Goal: Task Accomplishment & Management: Use online tool/utility

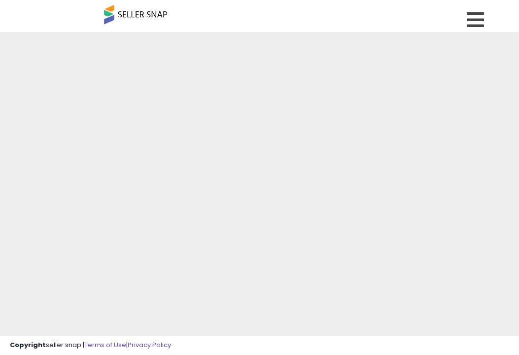
click at [473, 21] on icon at bounding box center [475, 20] width 17 height 20
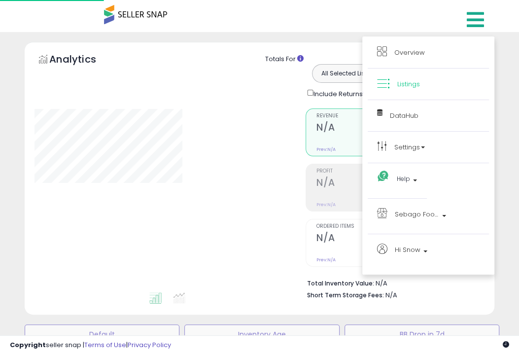
scroll to position [461, 0]
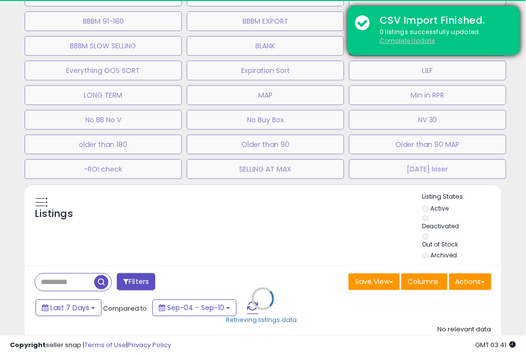
click at [417, 42] on u "Complete Update" at bounding box center [408, 40] width 56 height 8
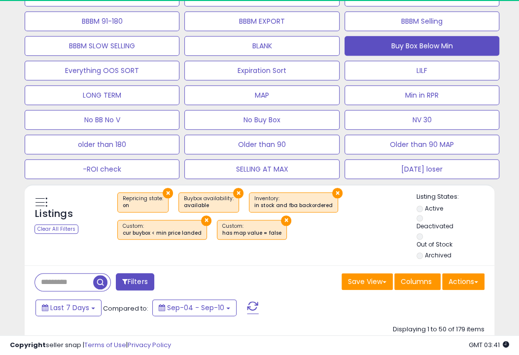
scroll to position [202, 271]
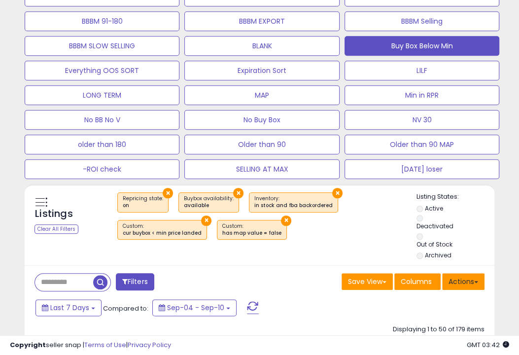
click at [462, 275] on button "Actions" at bounding box center [463, 281] width 42 height 17
click at [467, 278] on button "Actions" at bounding box center [463, 281] width 42 height 17
click at [458, 281] on button "Actions" at bounding box center [463, 281] width 42 height 17
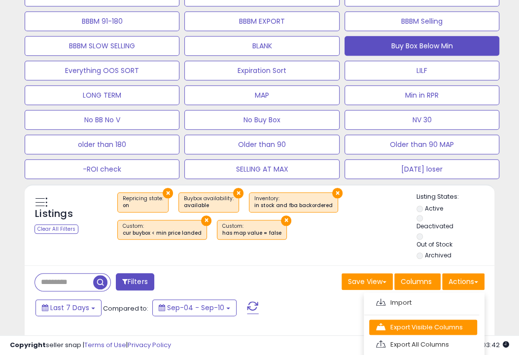
click at [393, 326] on link "Export Visible Columns" at bounding box center [423, 326] width 108 height 15
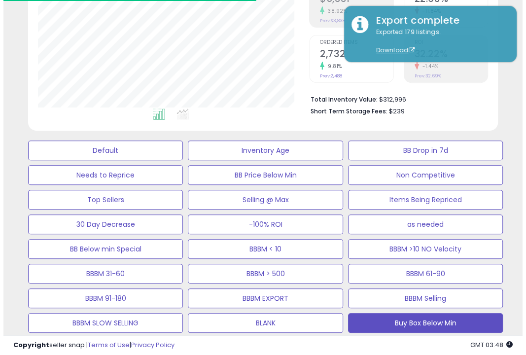
scroll to position [89, 0]
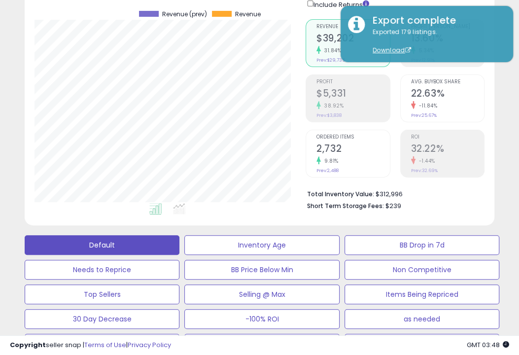
click at [130, 248] on button "Default" at bounding box center [102, 245] width 155 height 20
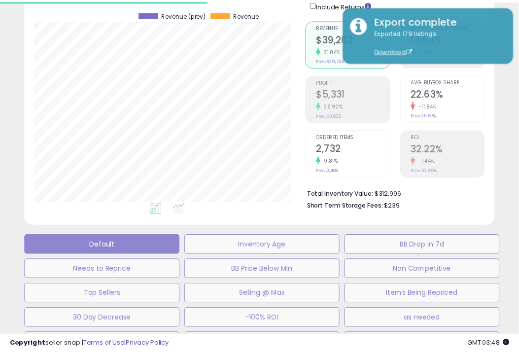
scroll to position [202, 275]
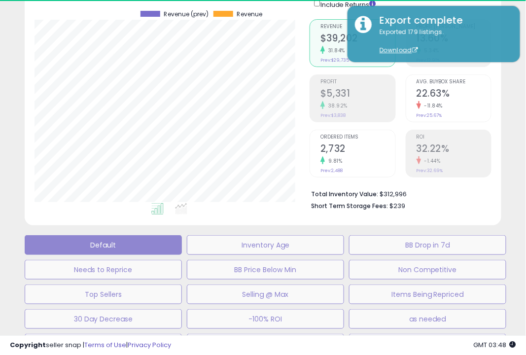
select select "**"
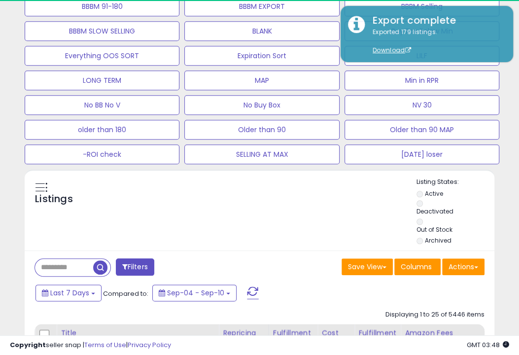
scroll to position [477, 0]
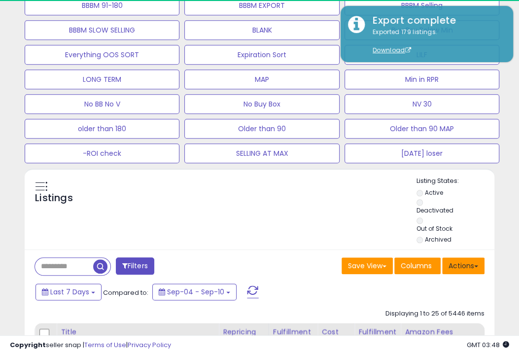
click at [463, 267] on button "Actions" at bounding box center [463, 265] width 42 height 17
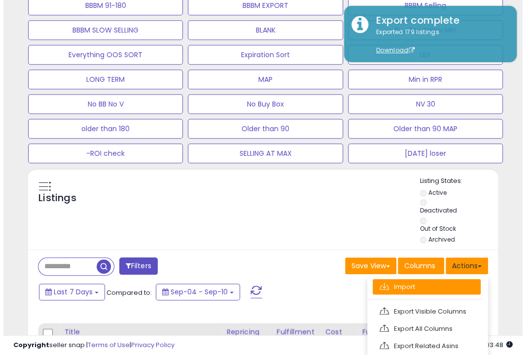
scroll to position [202, 271]
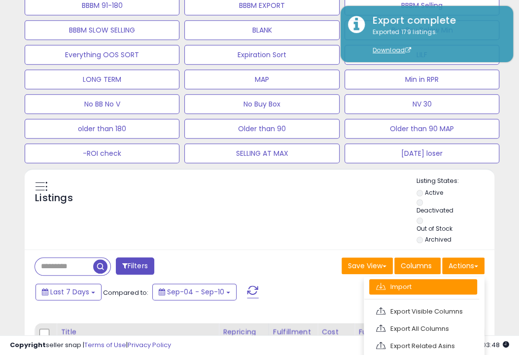
click at [437, 286] on link "Import" at bounding box center [423, 286] width 108 height 15
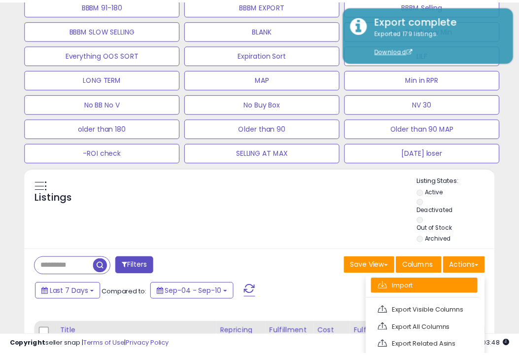
scroll to position [202, 275]
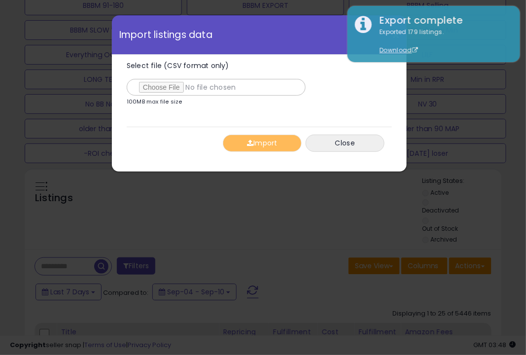
type input "**********"
click at [242, 147] on button "Import" at bounding box center [262, 143] width 79 height 17
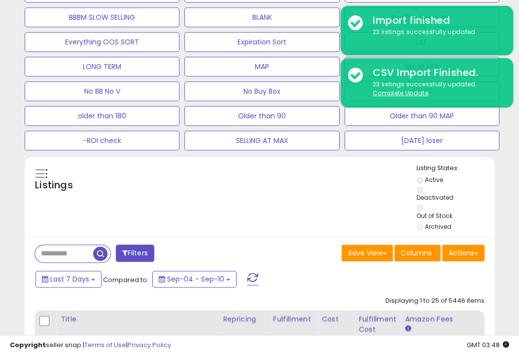
scroll to position [560, 0]
